Goal: Task Accomplishment & Management: Manage account settings

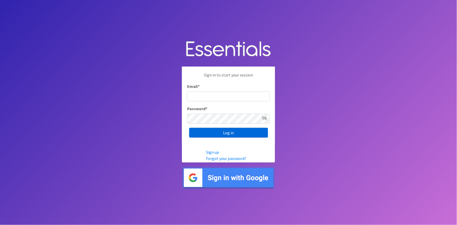
type input "shannon@HeartofOhiodiaperbank.org"
click at [207, 132] on input "Log in" at bounding box center [228, 133] width 79 height 10
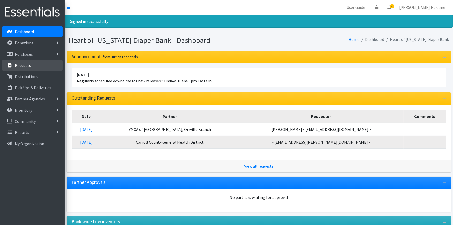
click at [15, 65] on p "Requests" at bounding box center [23, 65] width 16 height 5
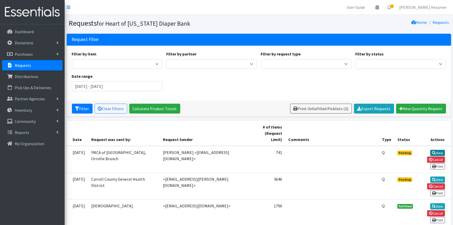
click at [438, 149] on link "View" at bounding box center [437, 152] width 15 height 6
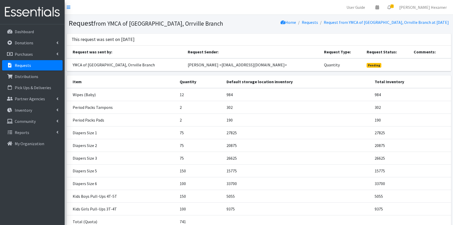
click at [43, 64] on link "Requests" at bounding box center [32, 65] width 61 height 10
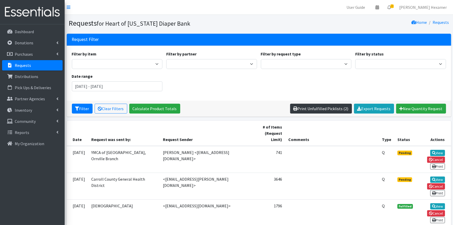
click at [308, 110] on link "Print Unfulfilled Picklists (2)" at bounding box center [321, 108] width 62 height 10
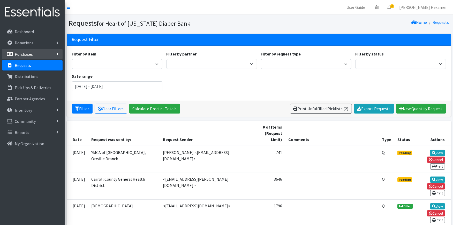
click at [27, 52] on p "Purchases" at bounding box center [24, 53] width 18 height 5
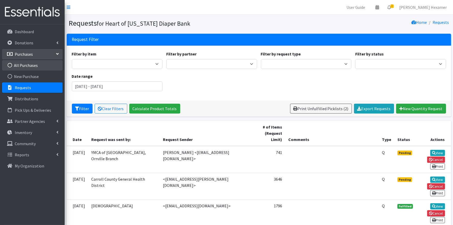
click at [24, 64] on link "All Purchases" at bounding box center [32, 65] width 61 height 10
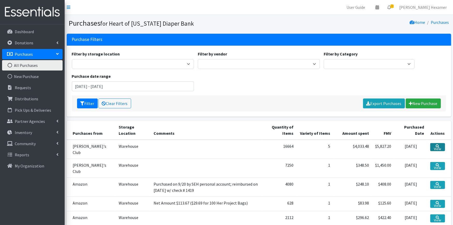
click at [439, 145] on link "View" at bounding box center [437, 147] width 14 height 8
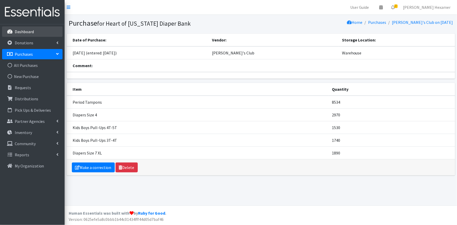
click at [27, 28] on link "Dashboard" at bounding box center [32, 31] width 61 height 10
